Goal: Information Seeking & Learning: Learn about a topic

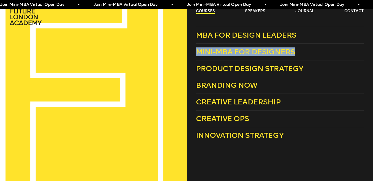
click at [213, 9] on link "courses" at bounding box center [205, 10] width 19 height 5
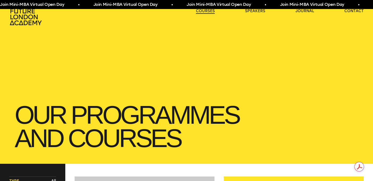
click at [213, 9] on link "courses" at bounding box center [205, 10] width 19 height 5
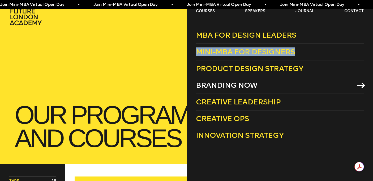
click at [222, 84] on span "Branding Now" at bounding box center [227, 85] width 62 height 9
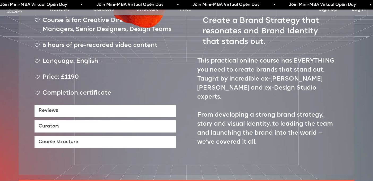
scroll to position [243, 0]
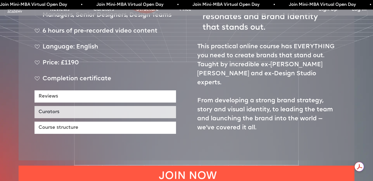
click at [45, 106] on link "Curators" at bounding box center [104, 112] width 141 height 12
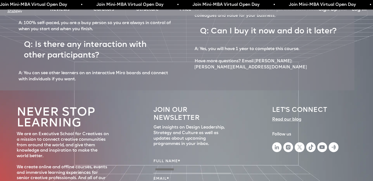
scroll to position [2495, 0]
